Goal: Task Accomplishment & Management: Use online tool/utility

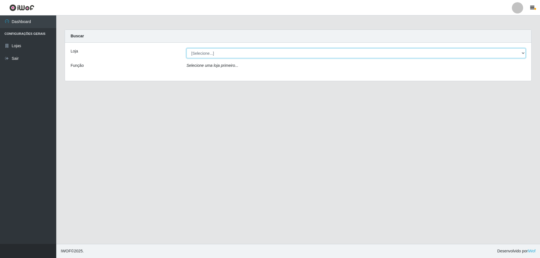
click at [331, 55] on select "[Selecione...] Atacado Vem - [STREET_ADDRESS]" at bounding box center [355, 53] width 339 height 10
select select "461"
click at [186, 48] on select "[Selecione...] Atacado Vem - [STREET_ADDRESS]" at bounding box center [355, 53] width 339 height 10
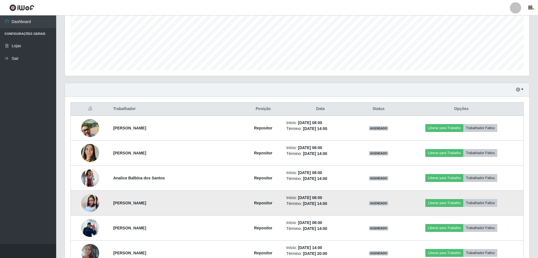
scroll to position [141, 0]
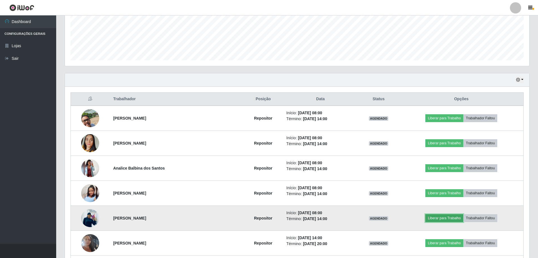
click at [436, 220] on button "Liberar para Trabalho" at bounding box center [445, 218] width 38 height 8
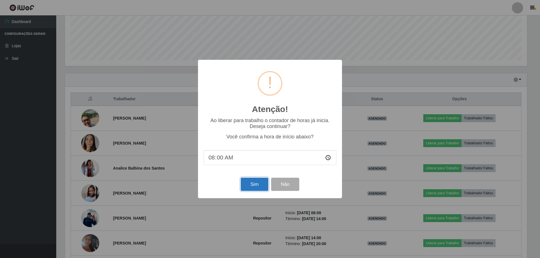
click at [256, 186] on button "Sim" at bounding box center [254, 184] width 27 height 13
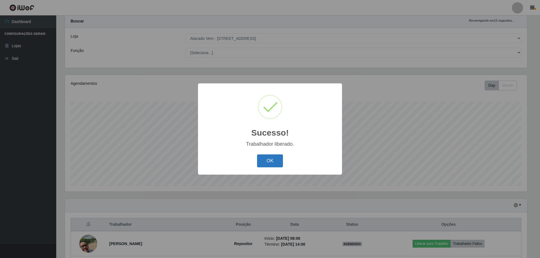
click at [267, 163] on button "OK" at bounding box center [270, 161] width 26 height 13
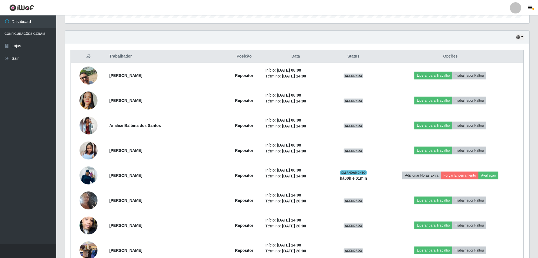
scroll to position [184, 0]
click at [530, 9] on icon "button" at bounding box center [530, 7] width 4 height 5
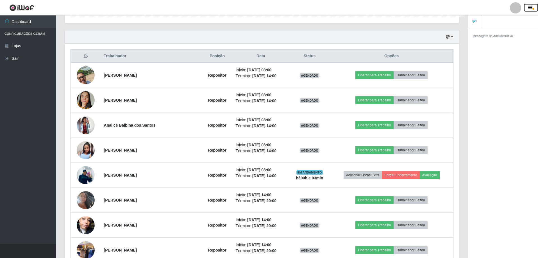
scroll to position [280995, 280716]
click at [530, 9] on icon "button" at bounding box center [530, 7] width 4 height 5
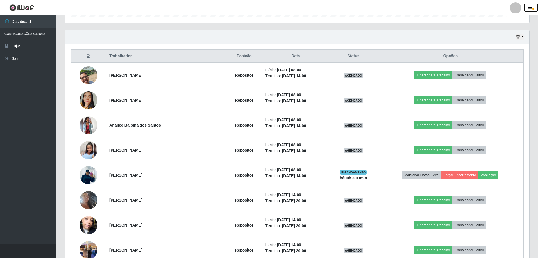
scroll to position [117, 465]
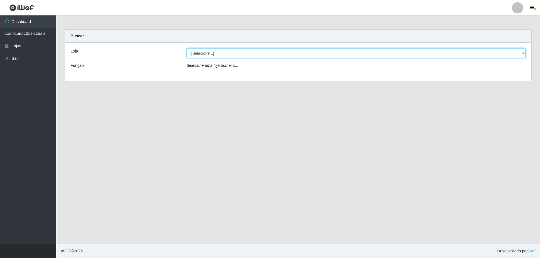
click at [207, 53] on select "[Selecione...] Atacado Vem - [STREET_ADDRESS]" at bounding box center [355, 53] width 339 height 10
select select "461"
click at [186, 48] on select "[Selecione...] Atacado Vem - [STREET_ADDRESS]" at bounding box center [355, 53] width 339 height 10
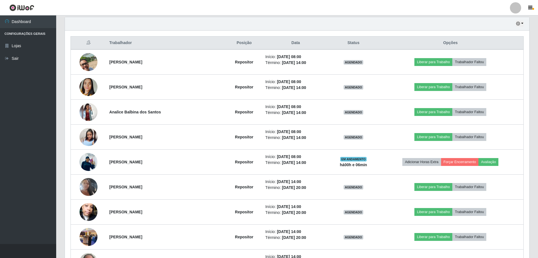
scroll to position [225, 0]
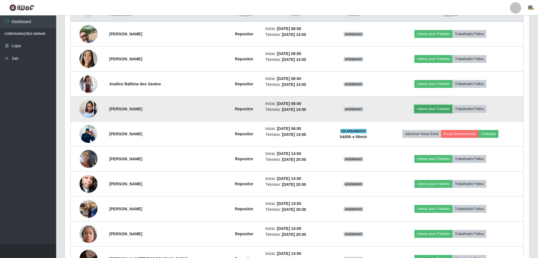
click at [437, 110] on button "Liberar para Trabalho" at bounding box center [434, 109] width 38 height 8
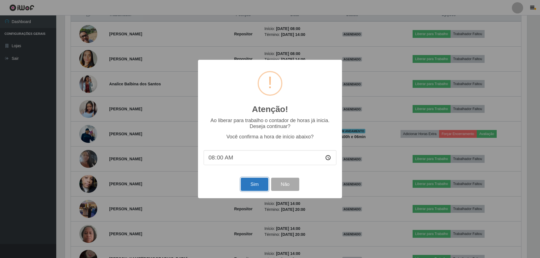
click at [261, 185] on button "Sim" at bounding box center [254, 184] width 27 height 13
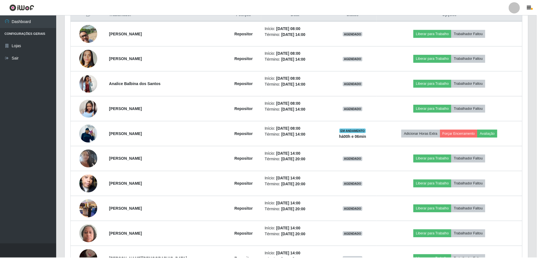
scroll to position [15, 0]
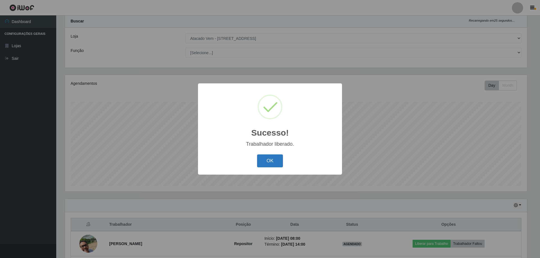
click at [272, 164] on button "OK" at bounding box center [270, 161] width 26 height 13
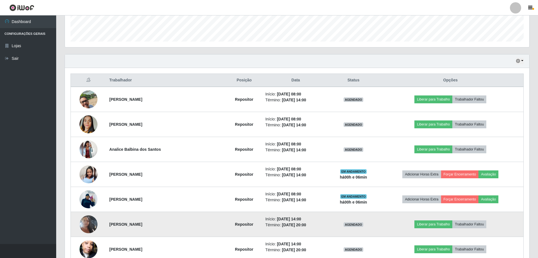
scroll to position [212, 0]
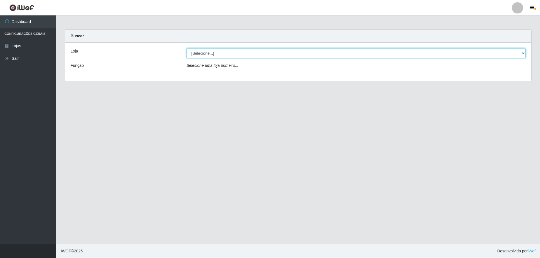
click at [223, 58] on select "[Selecione...] Atacado Vem - [STREET_ADDRESS]" at bounding box center [355, 53] width 339 height 10
select select "461"
click at [186, 48] on select "[Selecione...] Atacado Vem - [STREET_ADDRESS]" at bounding box center [355, 53] width 339 height 10
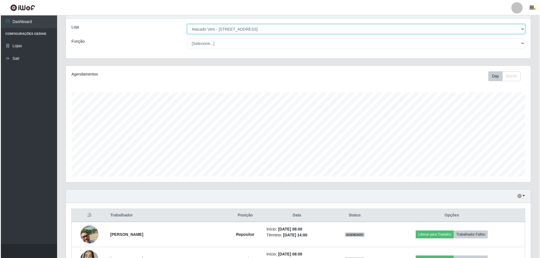
scroll to position [169, 0]
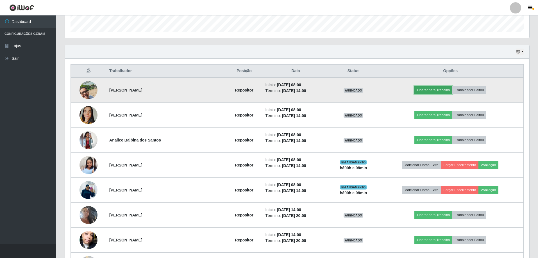
click at [427, 90] on button "Liberar para Trabalho" at bounding box center [434, 90] width 38 height 8
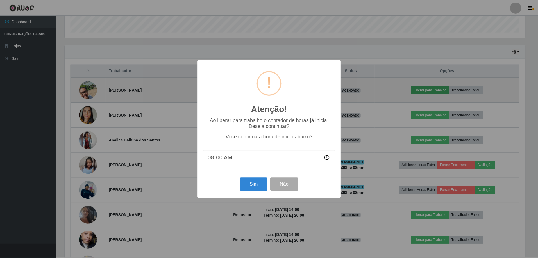
scroll to position [117, 462]
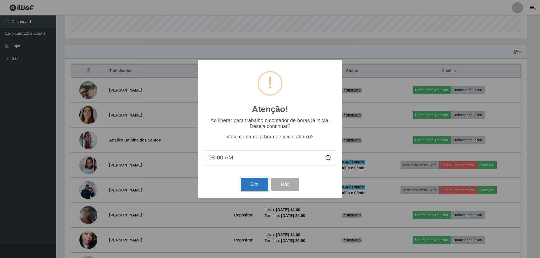
click at [266, 182] on button "Sim" at bounding box center [254, 184] width 27 height 13
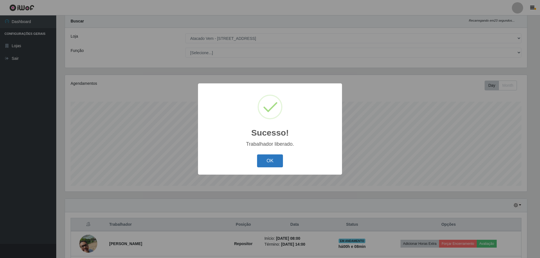
click at [271, 158] on button "OK" at bounding box center [270, 161] width 26 height 13
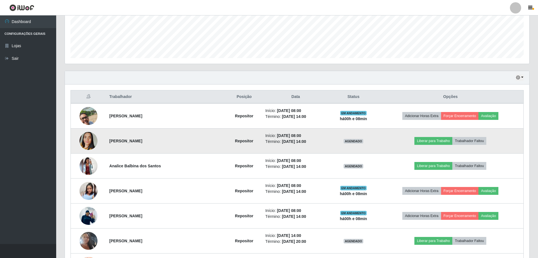
scroll to position [155, 0]
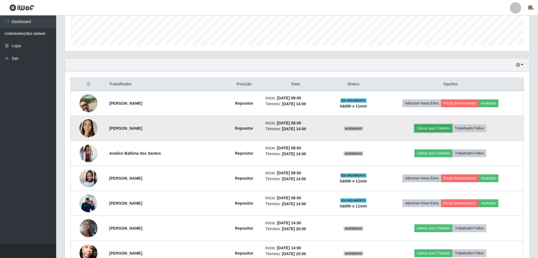
click at [422, 128] on button "Liberar para Trabalho" at bounding box center [434, 129] width 38 height 8
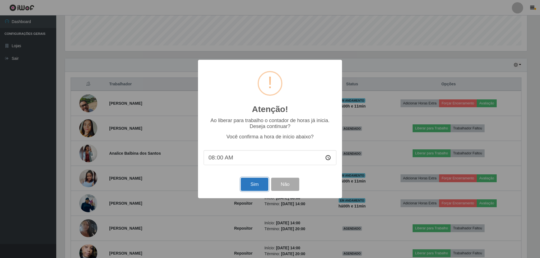
click at [253, 186] on button "Sim" at bounding box center [254, 184] width 27 height 13
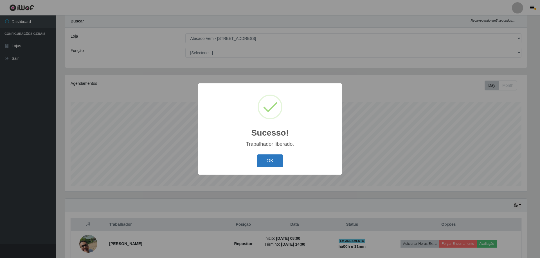
click at [269, 164] on button "OK" at bounding box center [270, 161] width 26 height 13
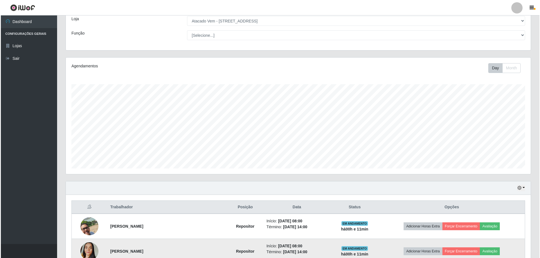
scroll to position [99, 0]
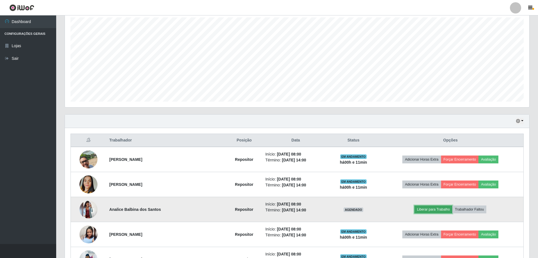
click at [426, 211] on button "Liberar para Trabalho" at bounding box center [434, 210] width 38 height 8
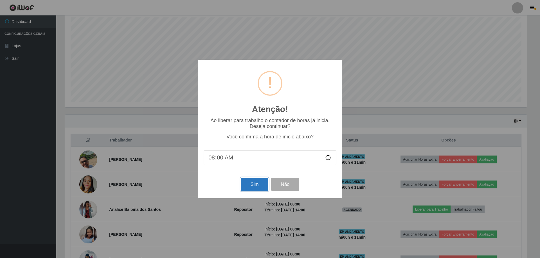
click at [252, 189] on button "Sim" at bounding box center [254, 184] width 27 height 13
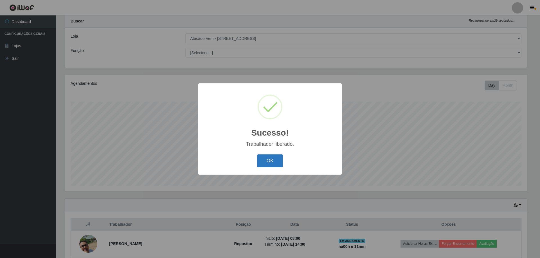
click at [276, 162] on button "OK" at bounding box center [270, 161] width 26 height 13
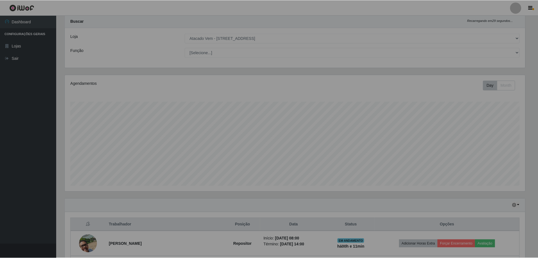
scroll to position [117, 465]
